Goal: Task Accomplishment & Management: Manage account settings

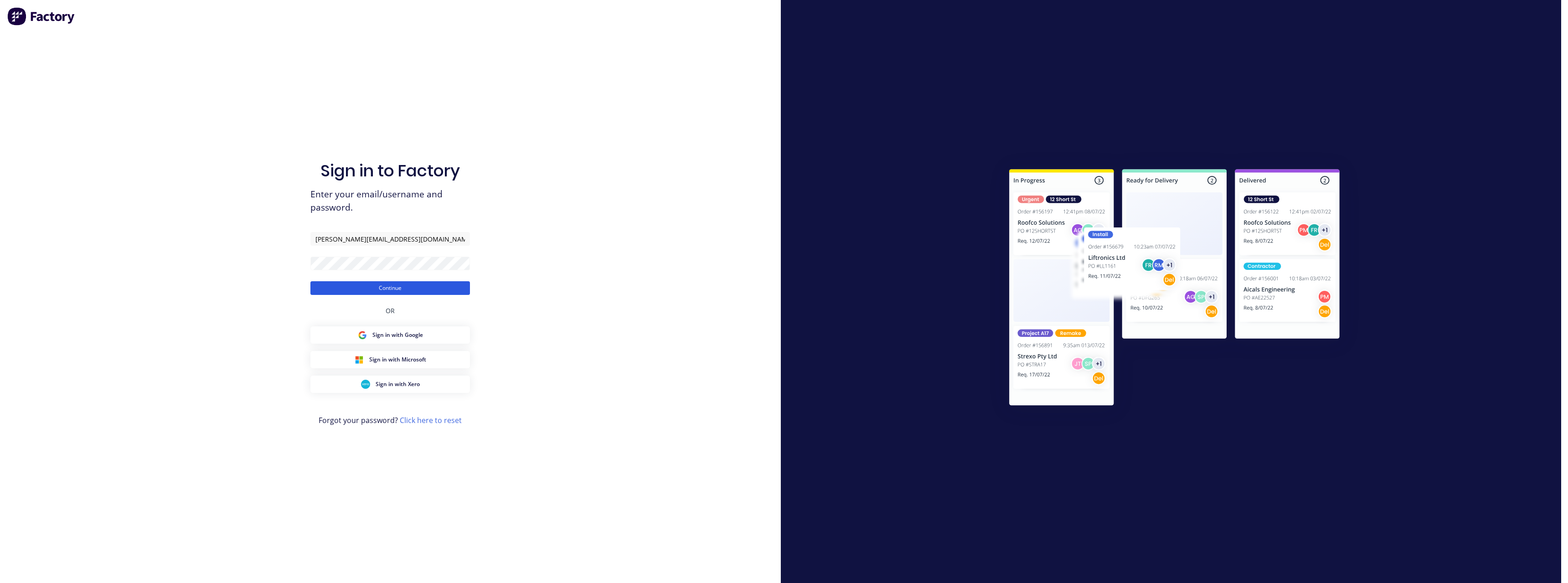
click at [344, 288] on button "Continue" at bounding box center [390, 288] width 160 height 14
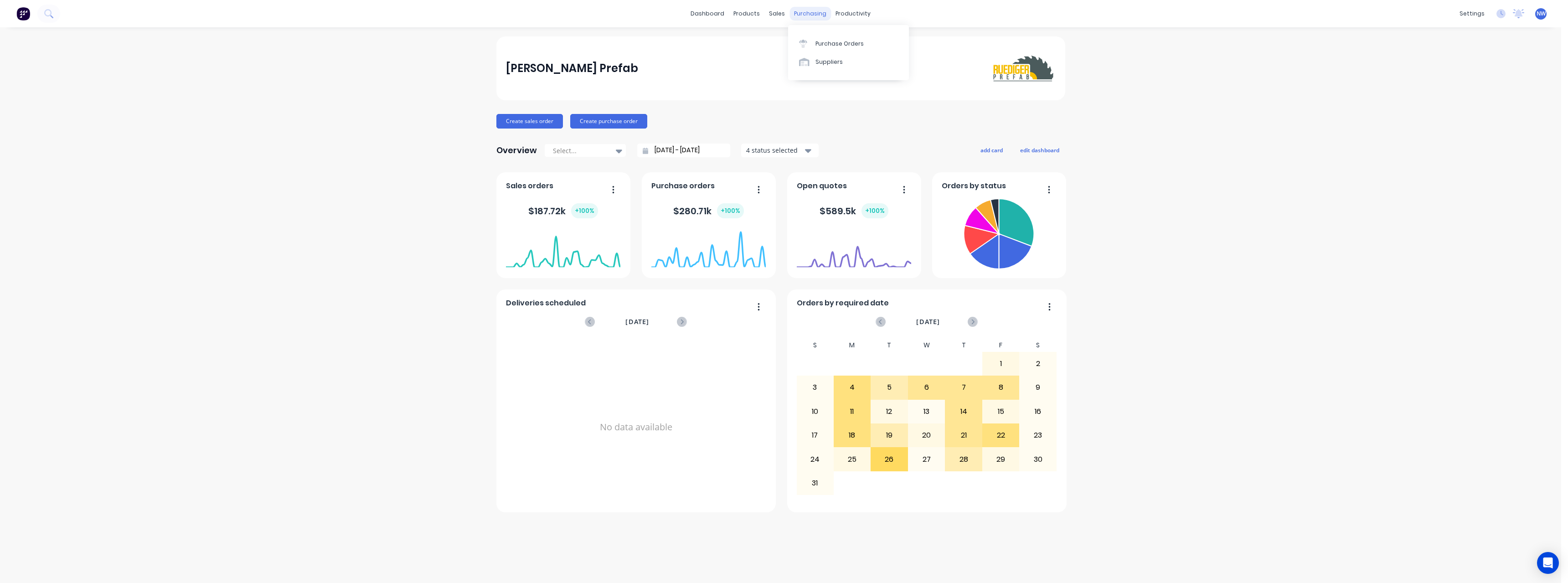
click at [816, 13] on div "purchasing" at bounding box center [810, 14] width 41 height 14
click at [830, 44] on div "Purchase Orders" at bounding box center [839, 43] width 48 height 8
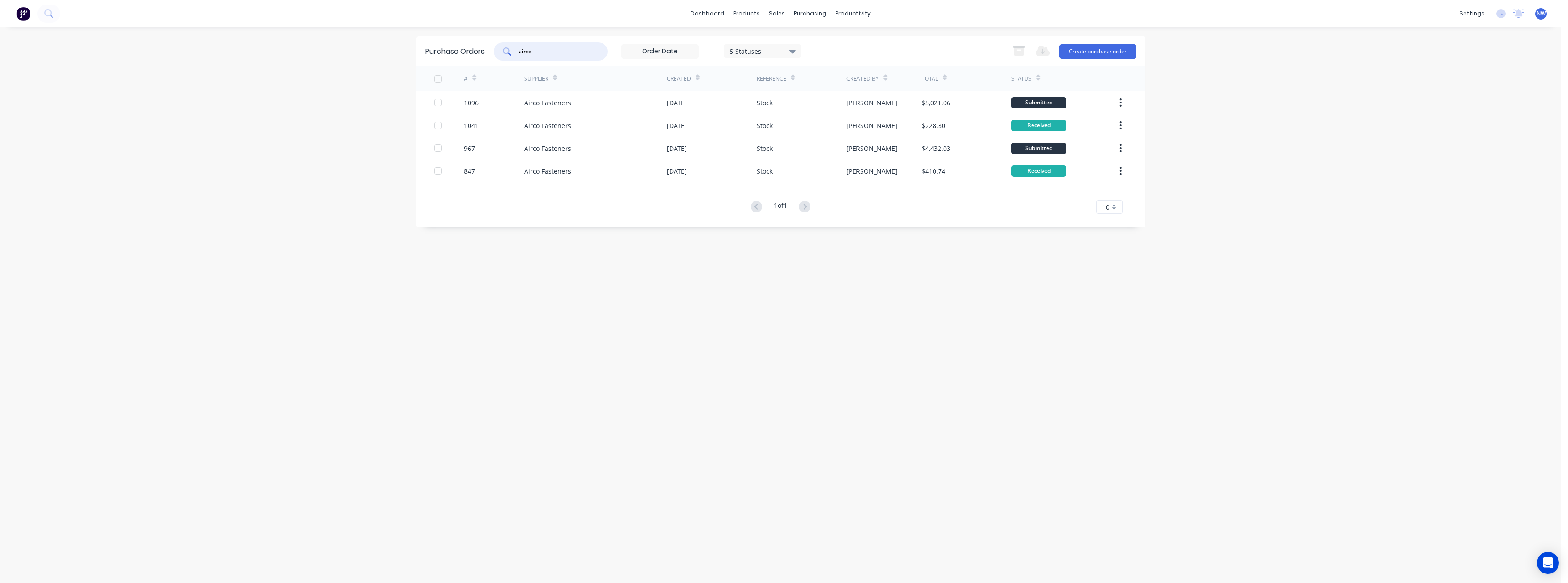
drag, startPoint x: 560, startPoint y: 52, endPoint x: 500, endPoint y: 55, distance: 60.1
click at [500, 55] on div "airco" at bounding box center [550, 52] width 114 height 18
click at [794, 48] on icon at bounding box center [793, 51] width 6 height 10
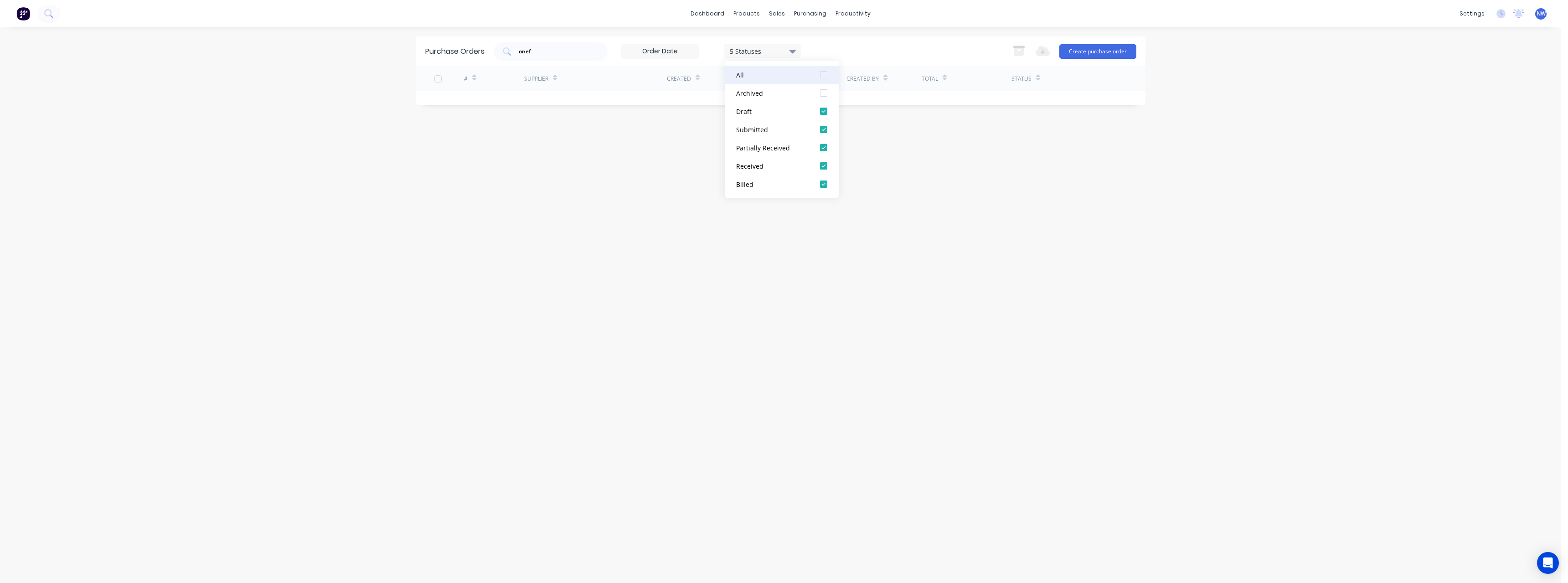
click at [823, 75] on div at bounding box center [823, 75] width 18 height 18
click at [568, 179] on div "Purchase Orders onef 7 Statuses 7 Statuses Export to Excel (XLSX) Create purcha…" at bounding box center [780, 305] width 729 height 537
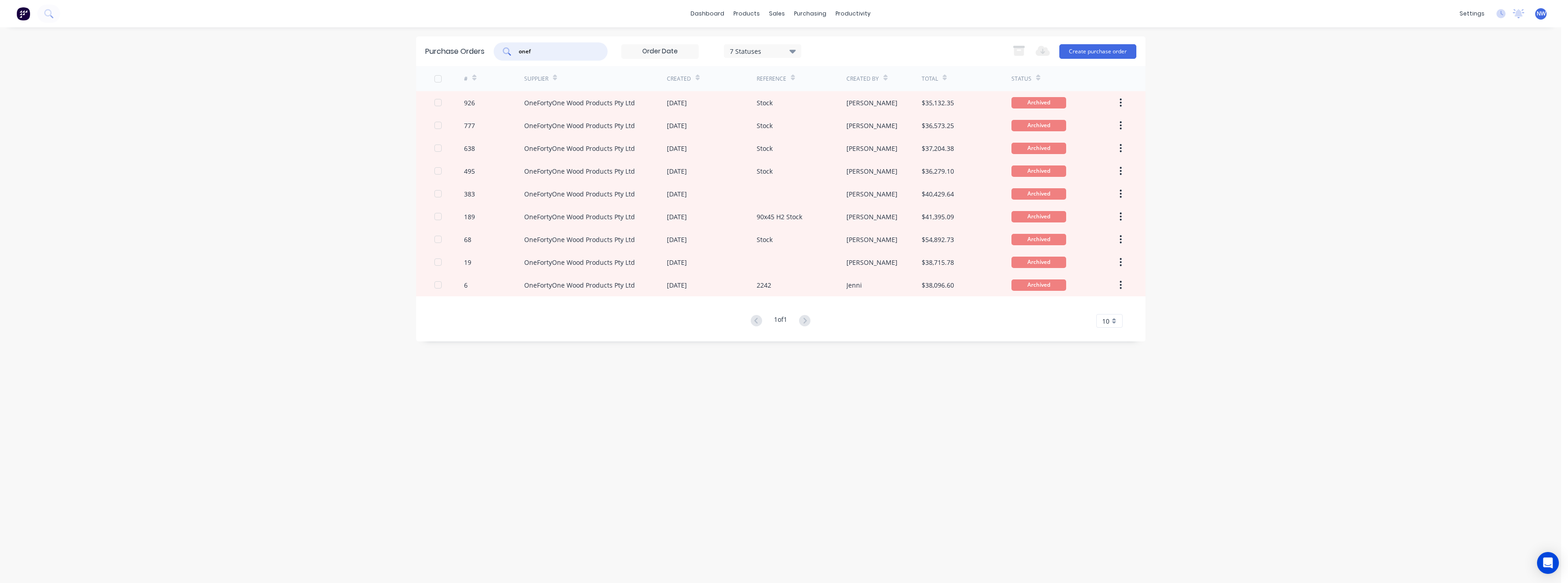
drag, startPoint x: 549, startPoint y: 55, endPoint x: 505, endPoint y: 55, distance: 44.0
click at [505, 55] on div "onef" at bounding box center [550, 52] width 114 height 18
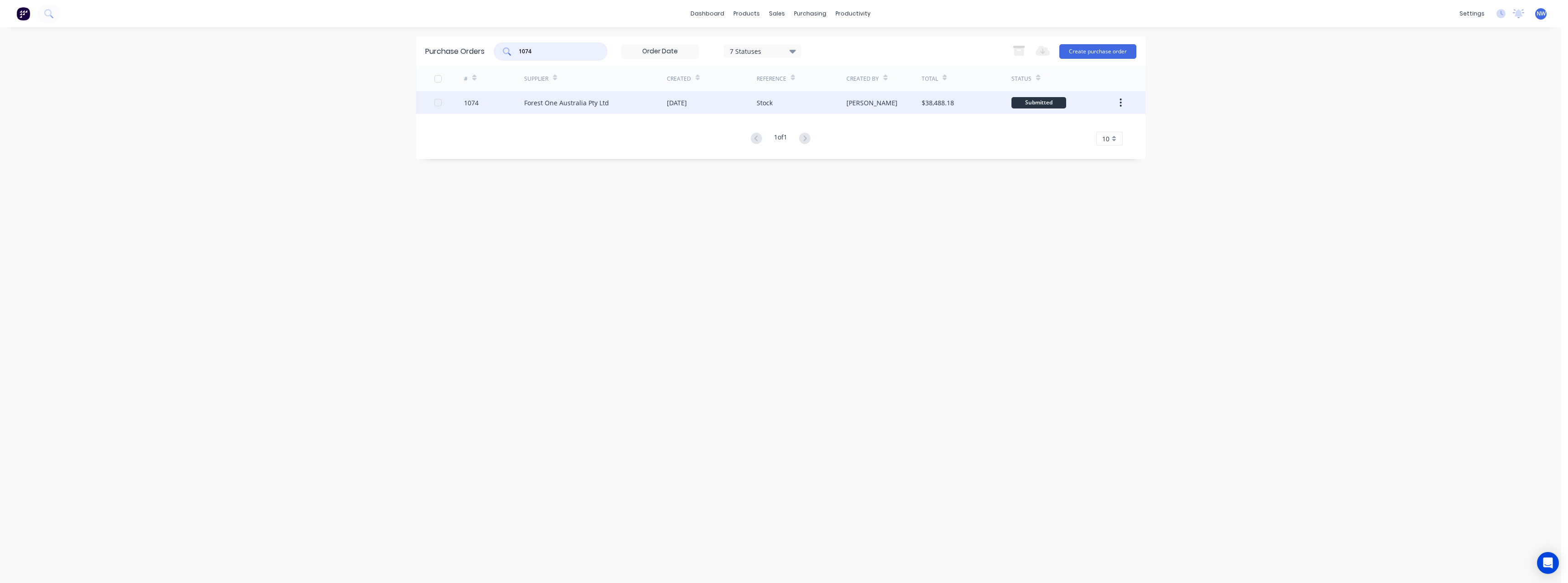
type input "1074"
click at [529, 107] on div "Forest One Australia Pty Ltd" at bounding box center [566, 103] width 85 height 10
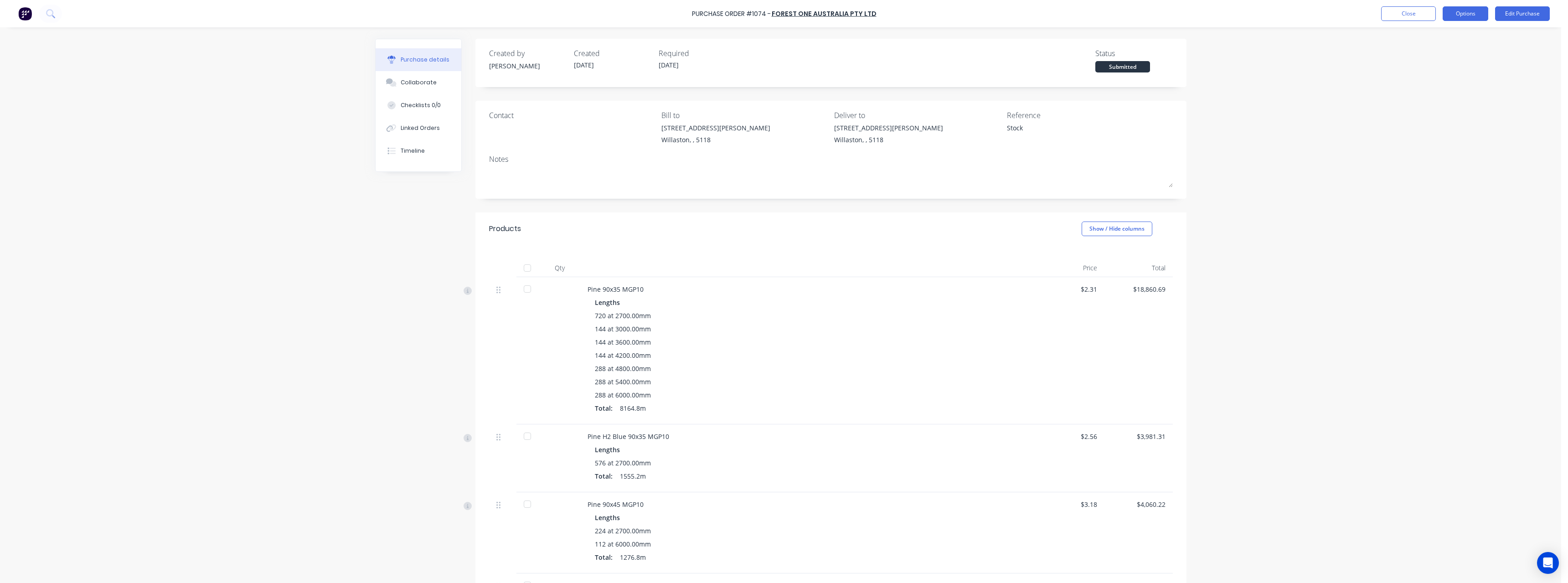
click at [1458, 15] on button "Options" at bounding box center [1465, 14] width 46 height 15
click at [1455, 34] on div "Print / Email" at bounding box center [1445, 37] width 70 height 13
click at [1448, 50] on div "With pricing" at bounding box center [1445, 55] width 70 height 13
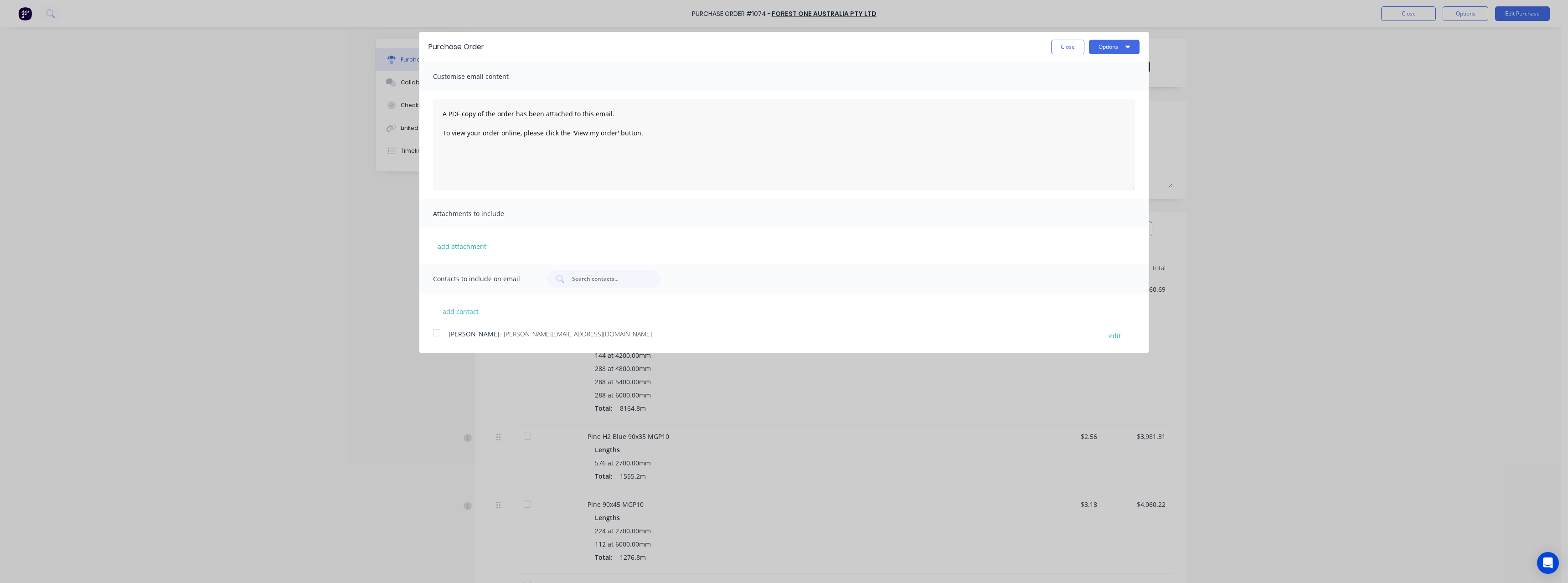
click at [544, 336] on span "- [PERSON_NAME][EMAIL_ADDRESS][DOMAIN_NAME]" at bounding box center [575, 334] width 152 height 9
click at [1106, 48] on button "Options" at bounding box center [1114, 47] width 51 height 15
click at [1098, 85] on div "Email" at bounding box center [1096, 88] width 70 height 13
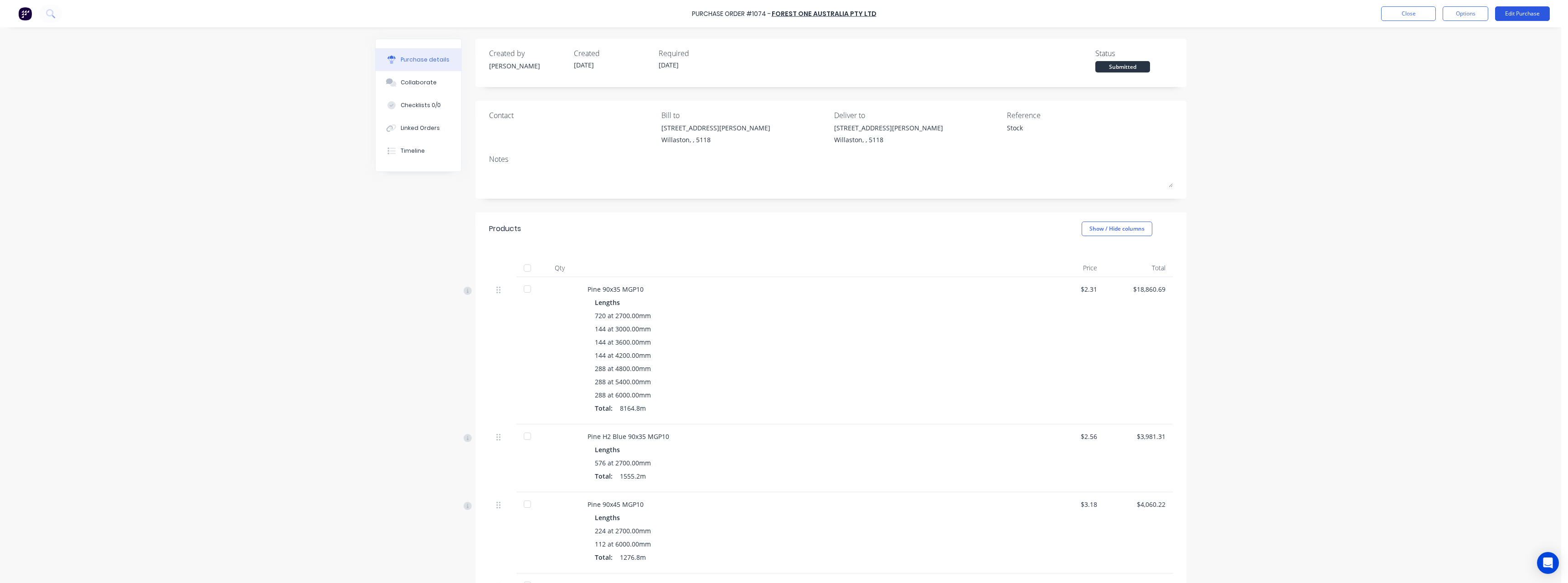
click at [1534, 12] on button "Edit Purchase" at bounding box center [1522, 14] width 55 height 15
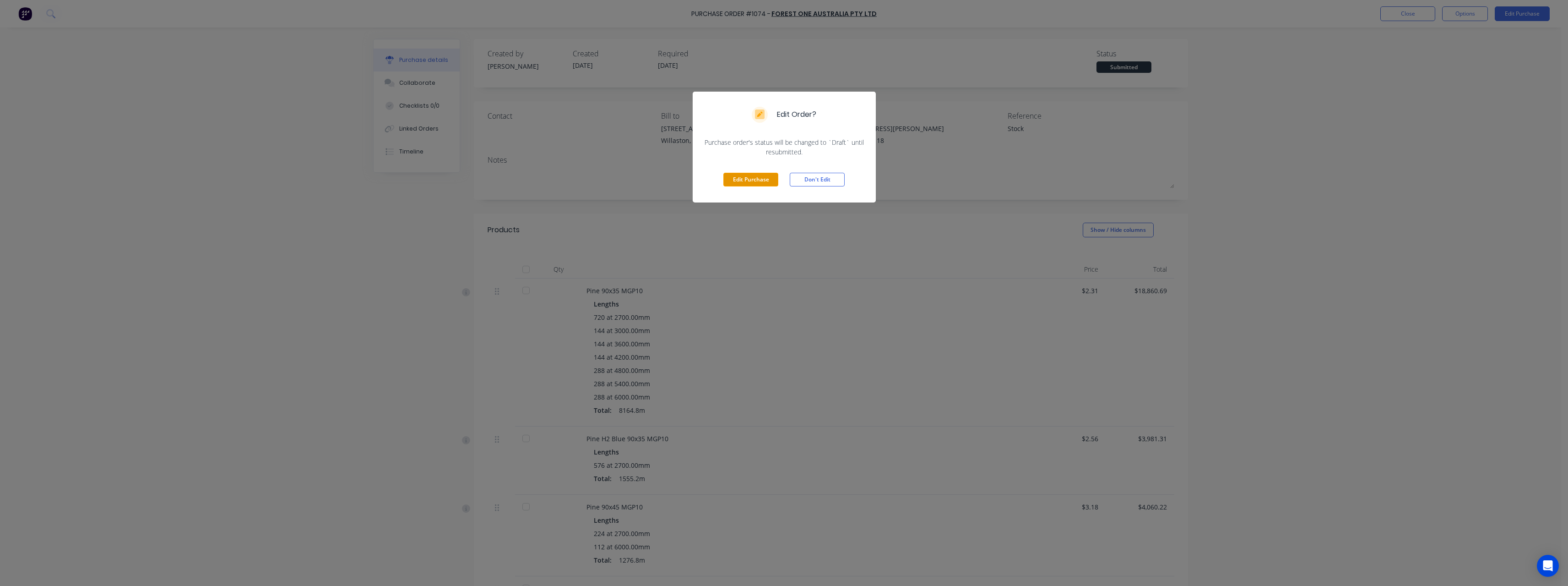
click at [756, 180] on button "Edit Purchase" at bounding box center [750, 180] width 55 height 14
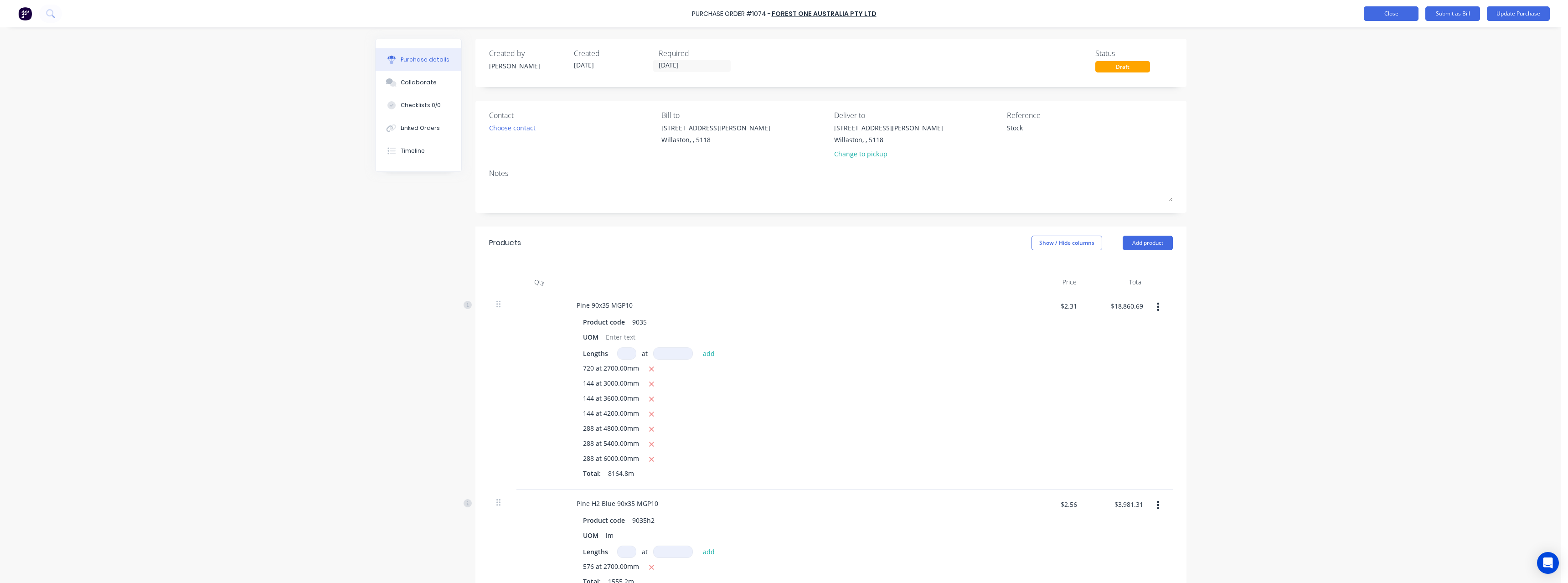
click at [1395, 17] on button "Close" at bounding box center [1391, 14] width 55 height 15
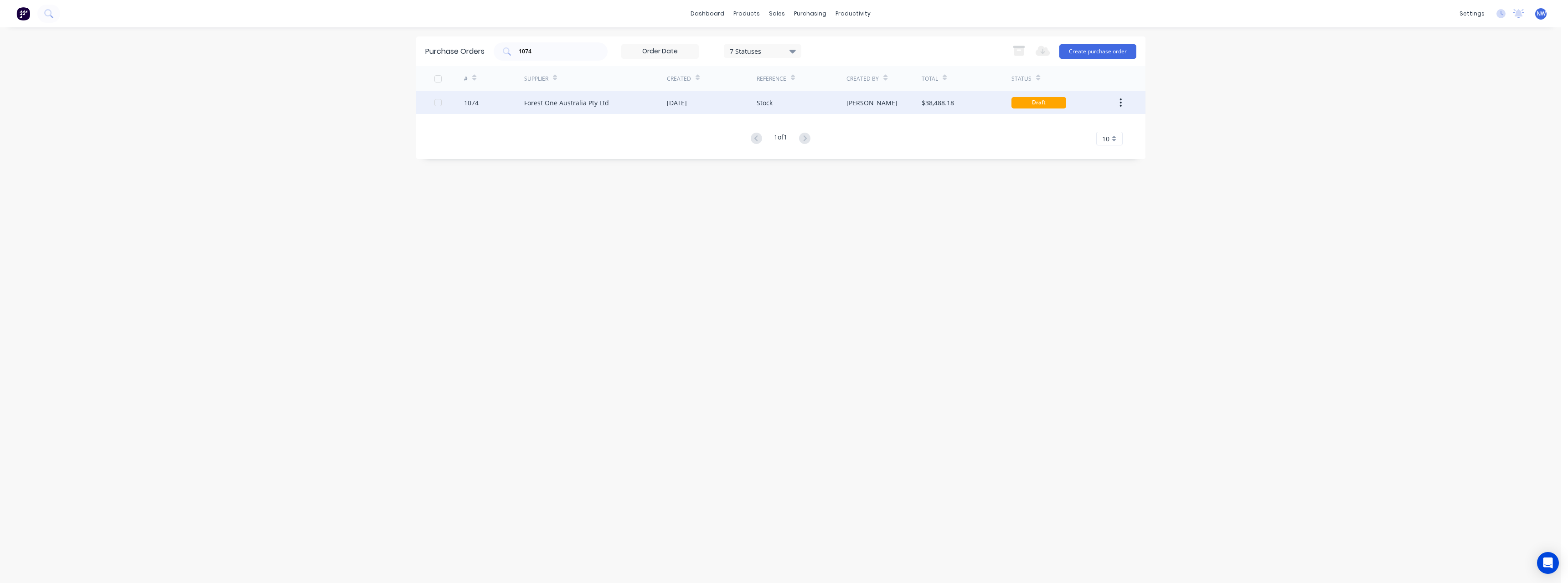
click at [770, 100] on div "Stock" at bounding box center [765, 103] width 16 height 10
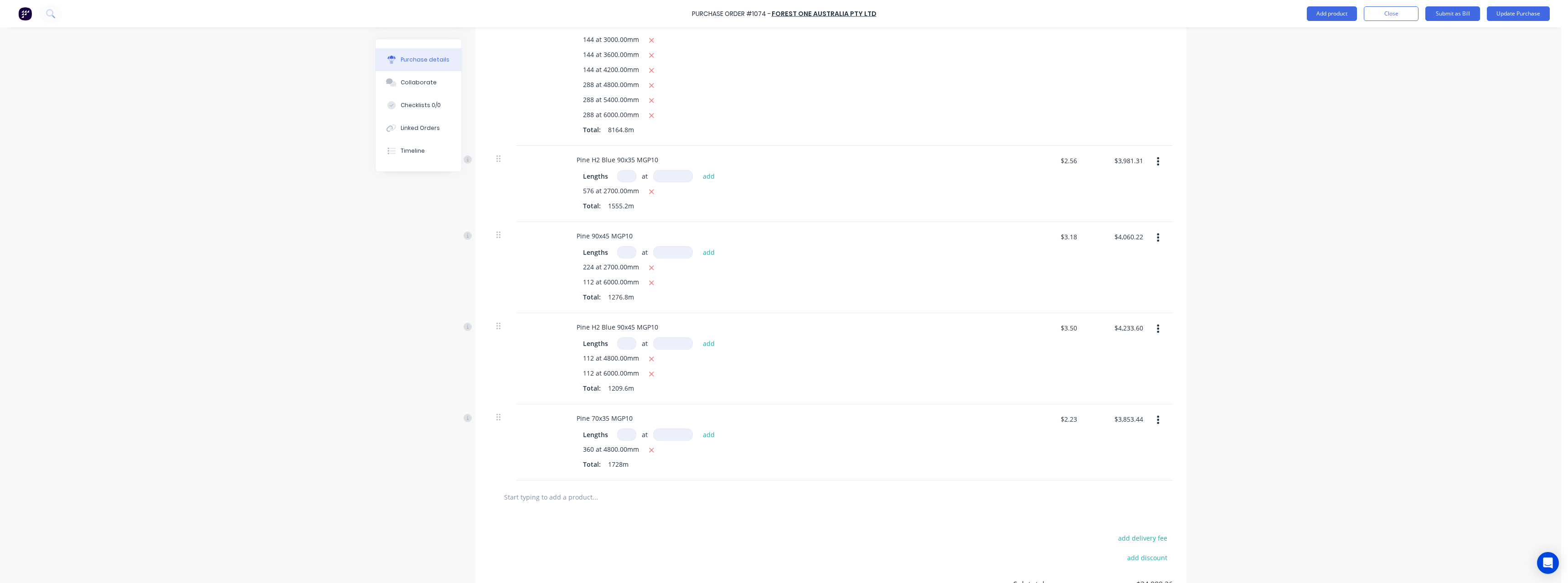
scroll to position [319, 0]
type textarea "x"
click at [1379, 18] on button "Close" at bounding box center [1391, 14] width 55 height 15
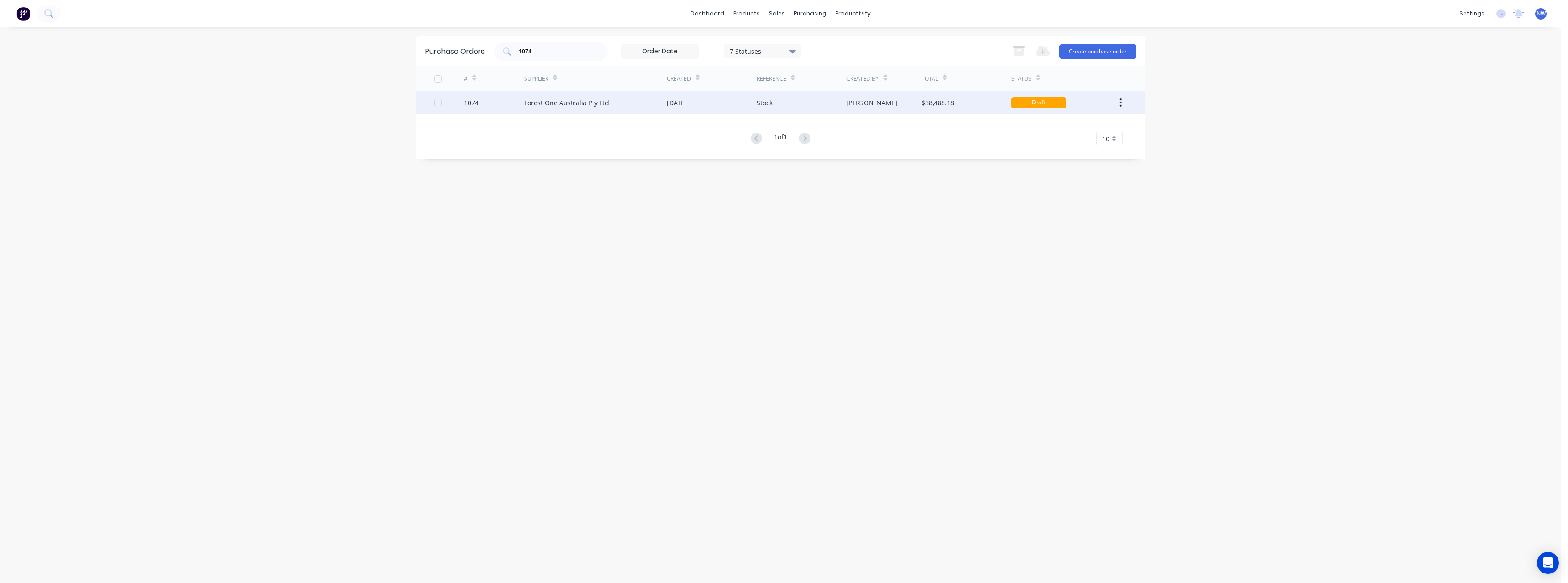
click at [1122, 106] on button "button" at bounding box center [1121, 102] width 22 height 17
click at [1540, 13] on span "NW" at bounding box center [1541, 14] width 9 height 8
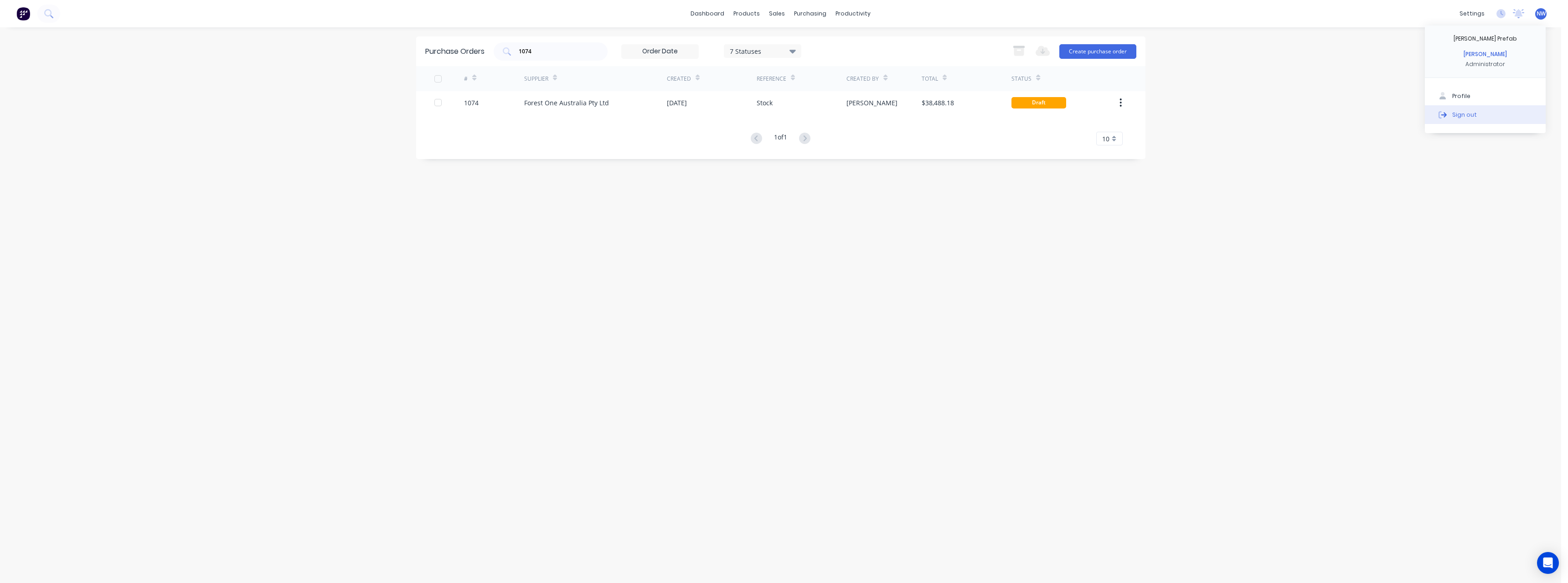
click at [1476, 111] on button "Sign out" at bounding box center [1485, 115] width 121 height 18
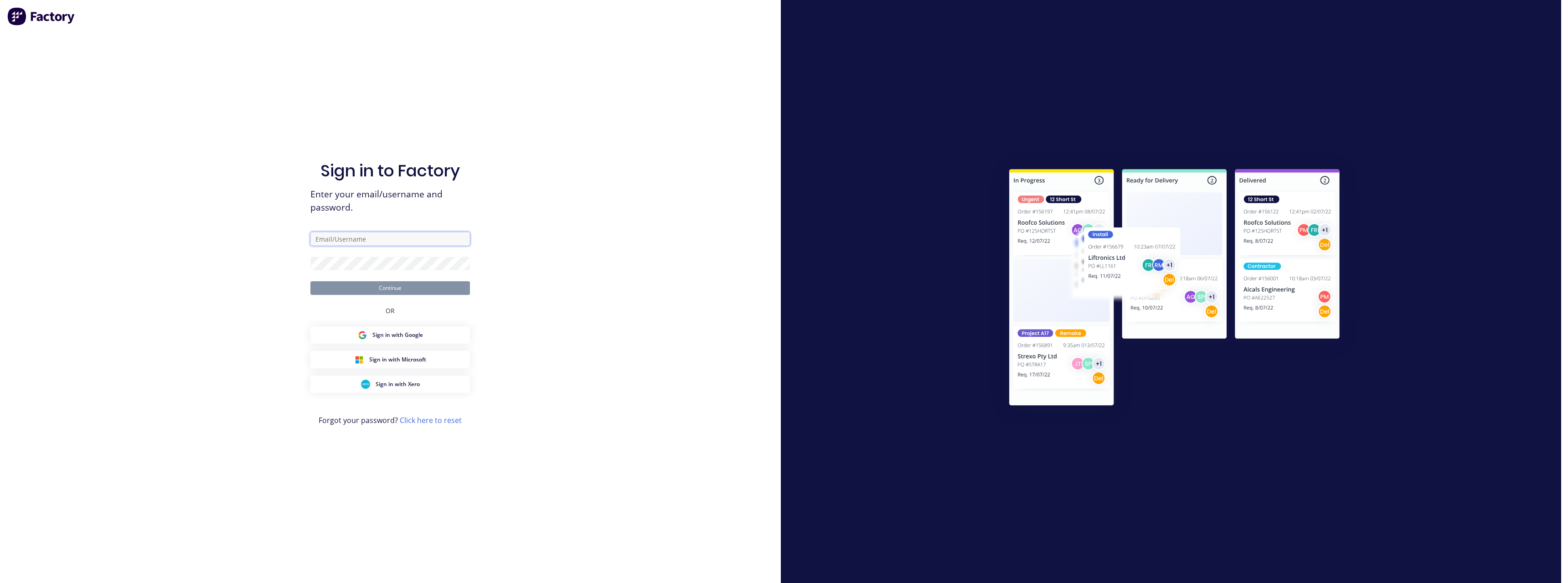
type input "[PERSON_NAME][EMAIL_ADDRESS][DOMAIN_NAME]"
